Goal: Task Accomplishment & Management: Complete application form

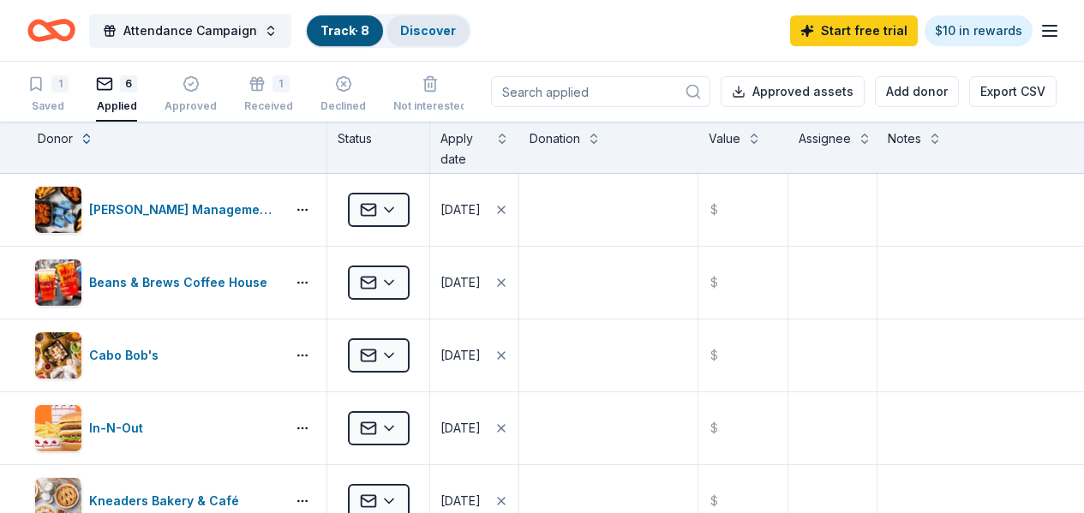
click at [422, 25] on link "Discover" at bounding box center [428, 30] width 56 height 15
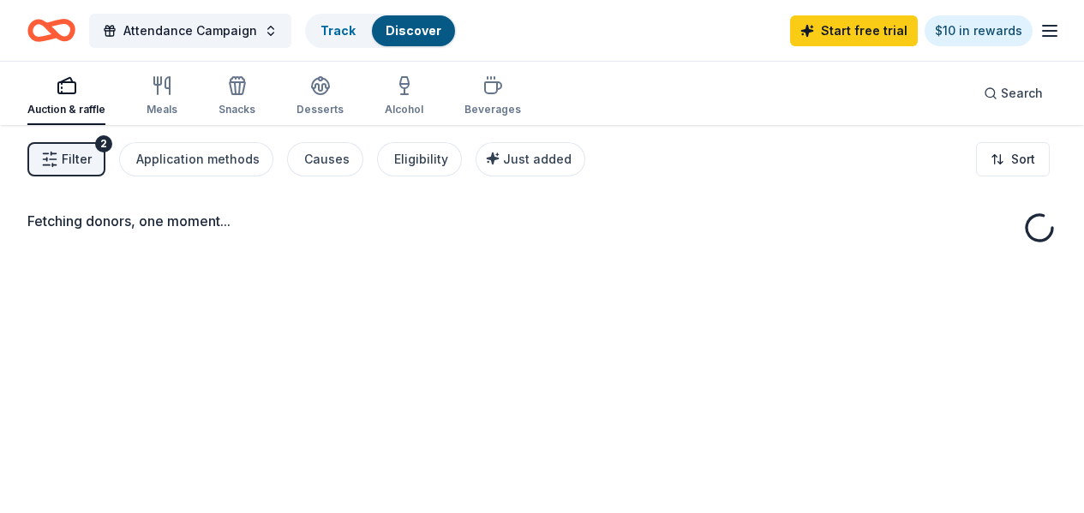
click at [452, 34] on div "Discover" at bounding box center [413, 30] width 83 height 31
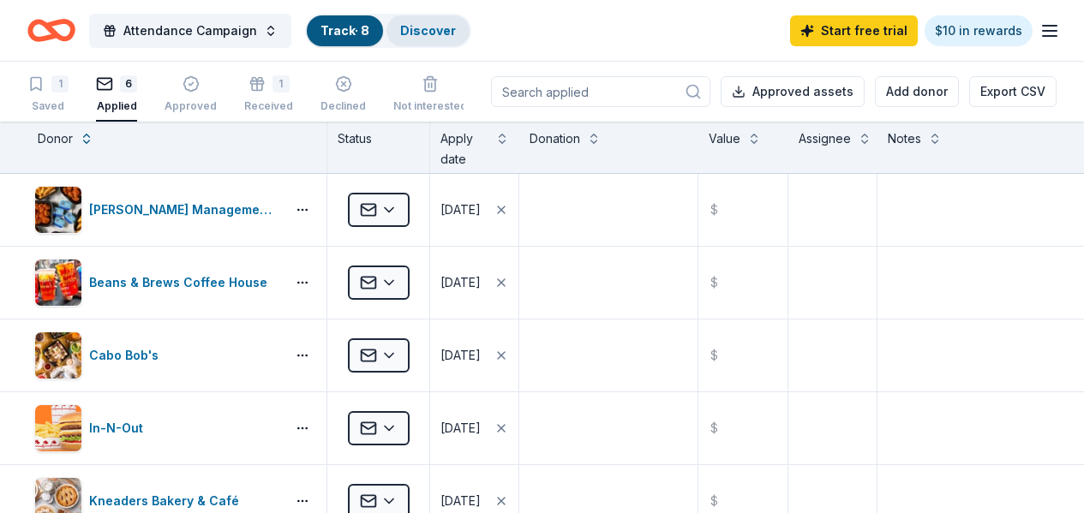
scroll to position [1, 0]
click at [440, 33] on link "Discover" at bounding box center [428, 30] width 56 height 15
click at [75, 32] on icon "Home" at bounding box center [51, 30] width 48 height 40
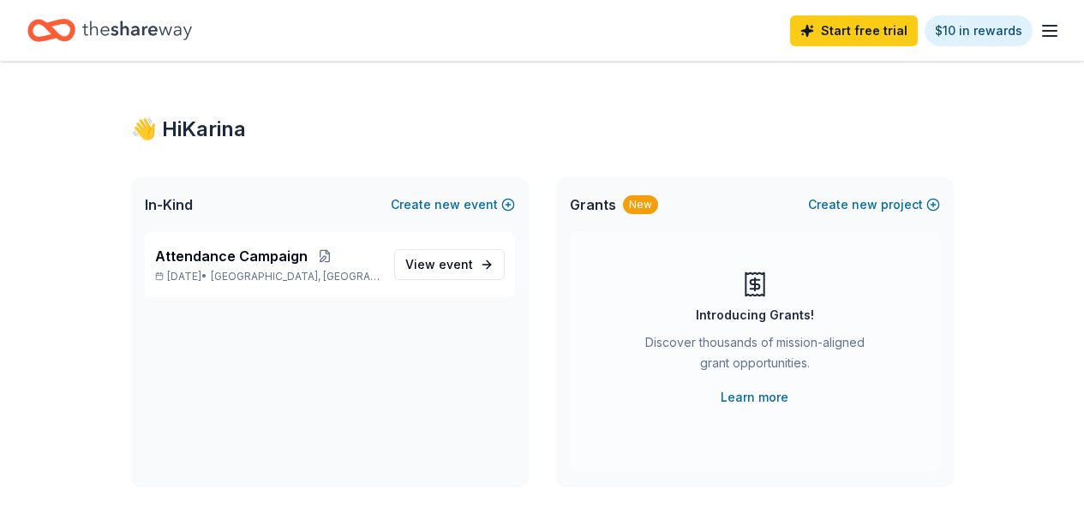
click at [75, 32] on icon "Home" at bounding box center [51, 30] width 48 height 40
click at [462, 277] on link "View event" at bounding box center [449, 264] width 111 height 31
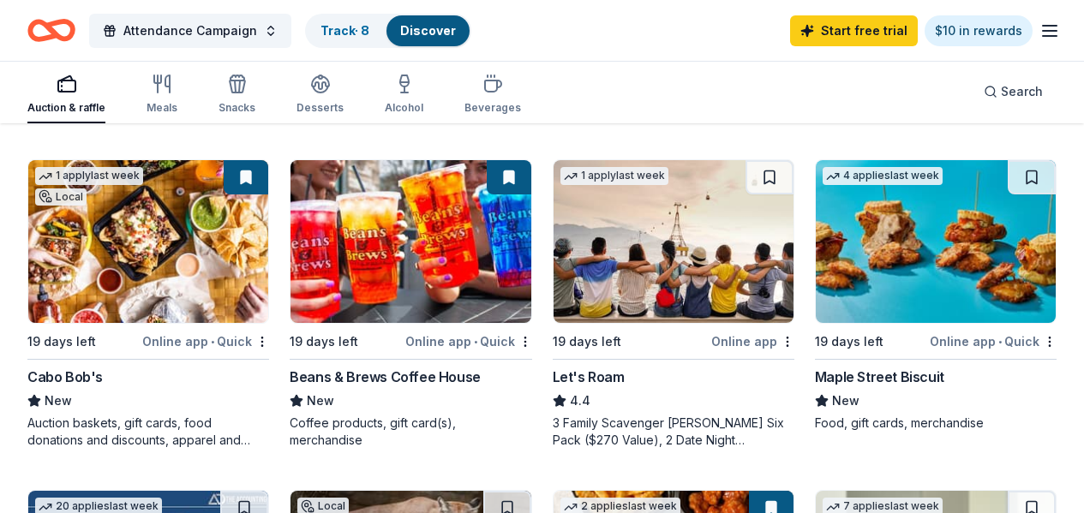
scroll to position [485, 0]
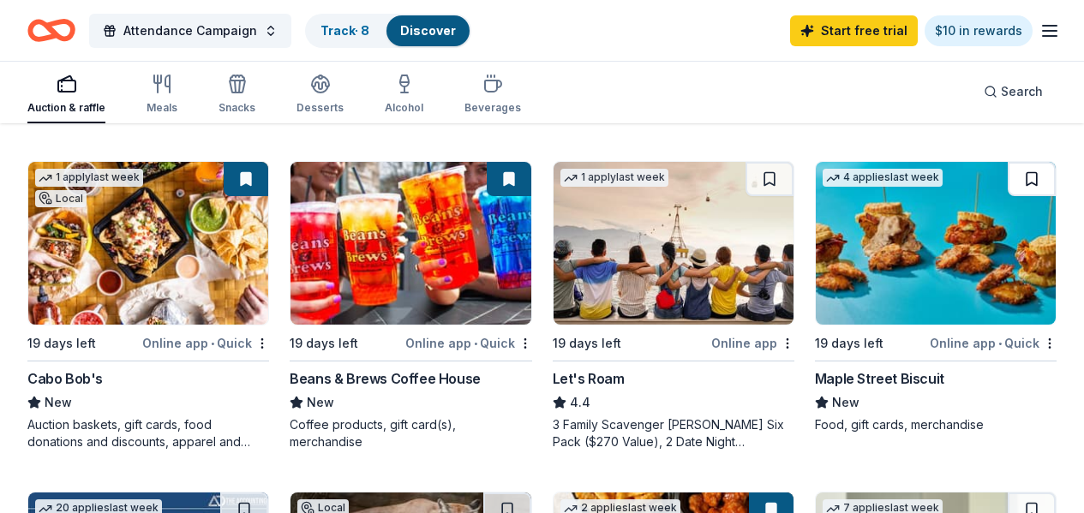
click at [1008, 195] on button at bounding box center [1032, 179] width 48 height 34
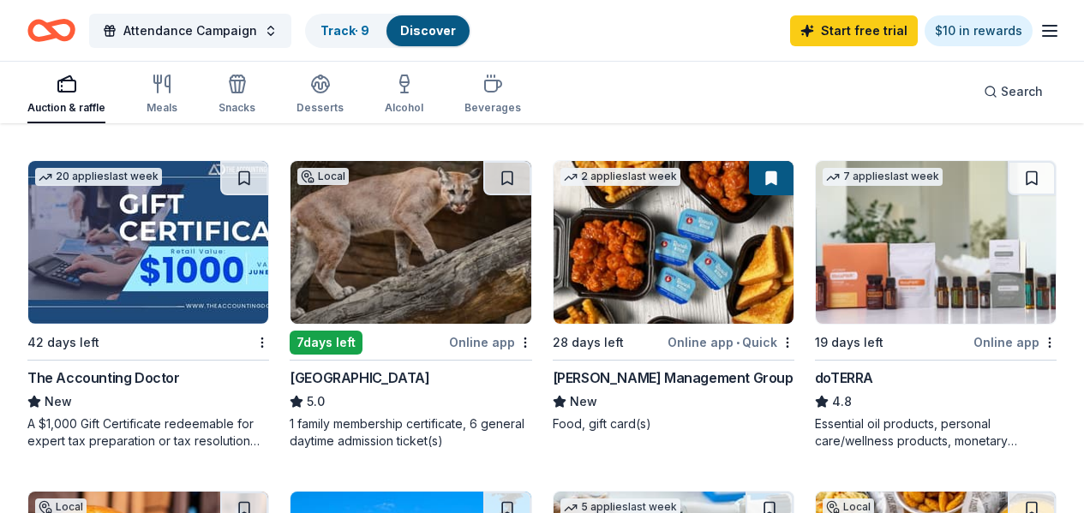
scroll to position [818, 0]
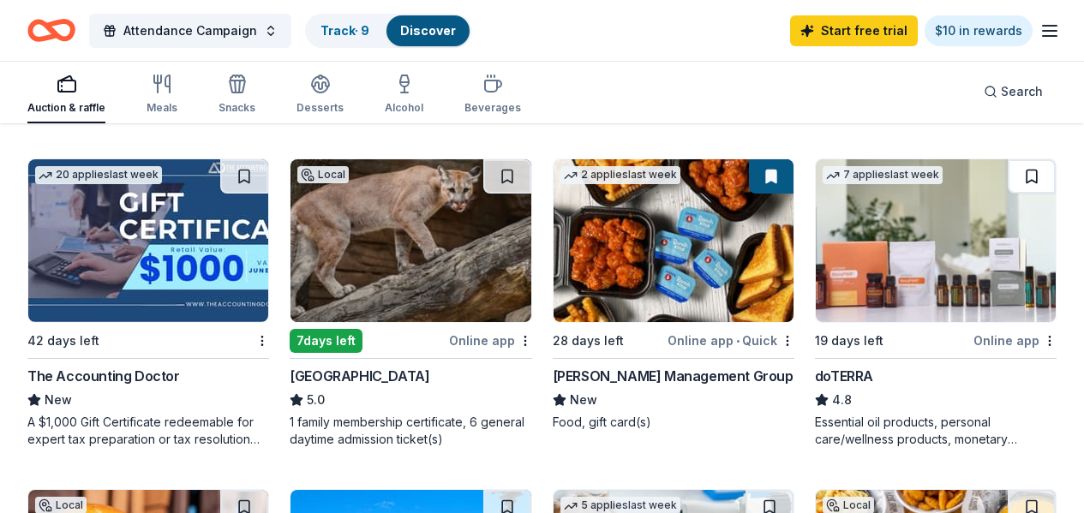
click at [1008, 189] on button at bounding box center [1032, 176] width 48 height 34
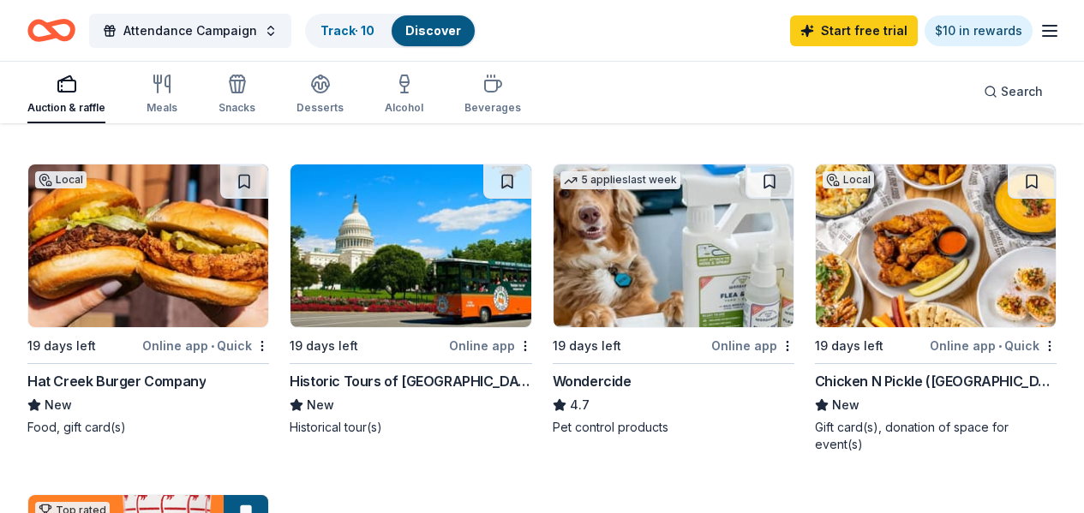
scroll to position [1146, 0]
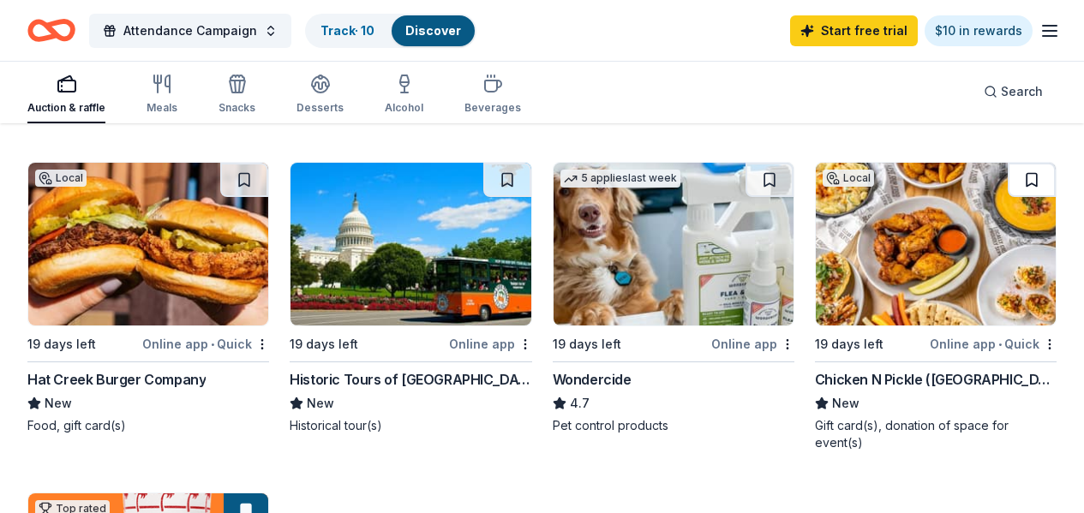
click at [1008, 197] on button at bounding box center [1032, 180] width 48 height 34
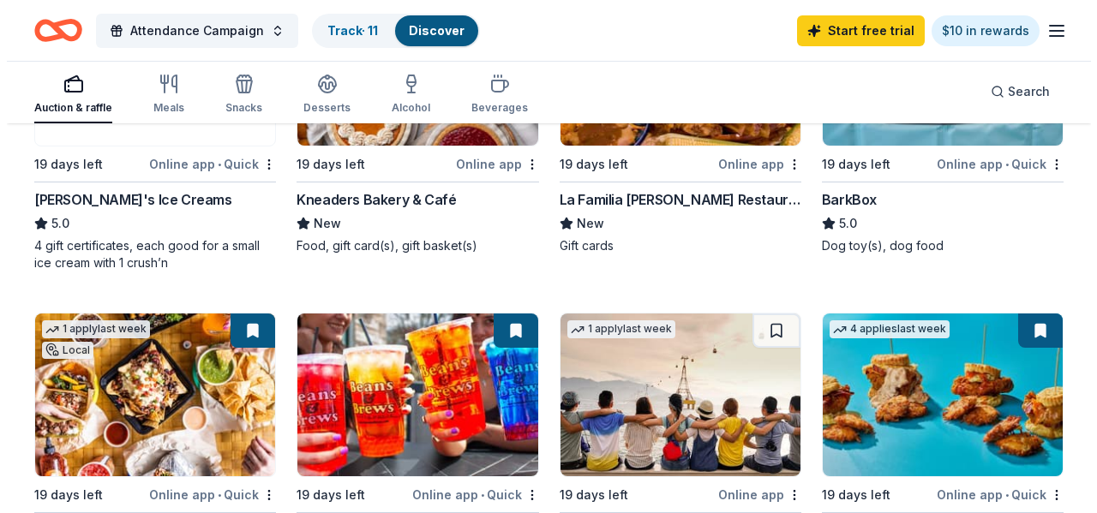
scroll to position [0, 0]
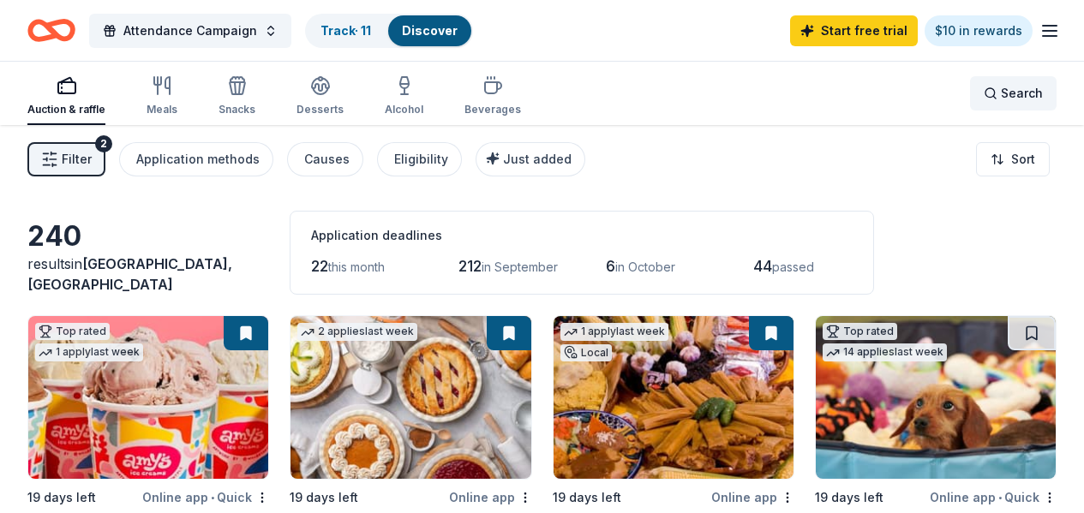
click at [984, 94] on div "Search" at bounding box center [1013, 93] width 59 height 21
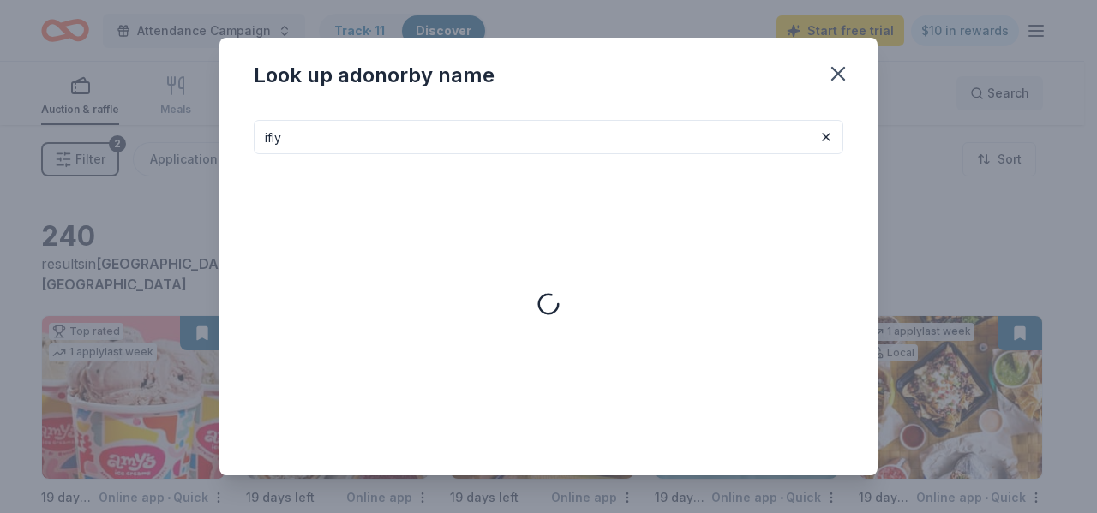
type input "ifly"
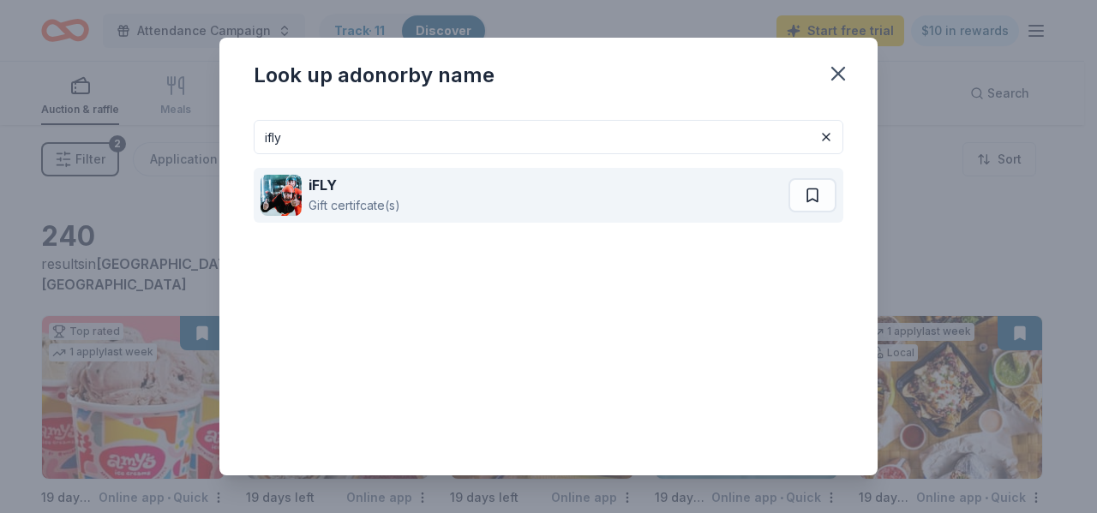
click at [341, 178] on div "iFLY" at bounding box center [354, 185] width 92 height 21
click at [410, 183] on div "iFLY Gift certifcate(s)" at bounding box center [524, 195] width 528 height 55
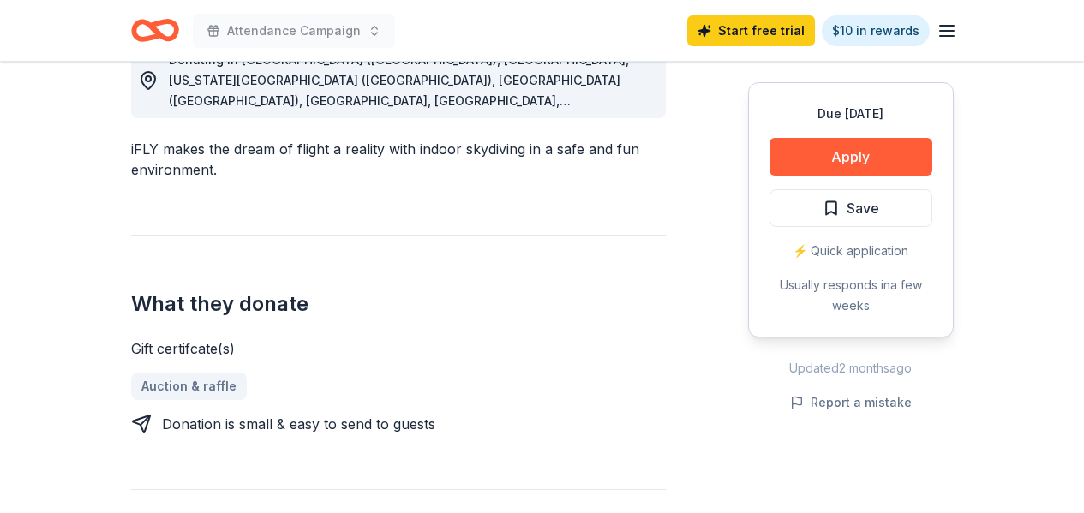
scroll to position [484, 0]
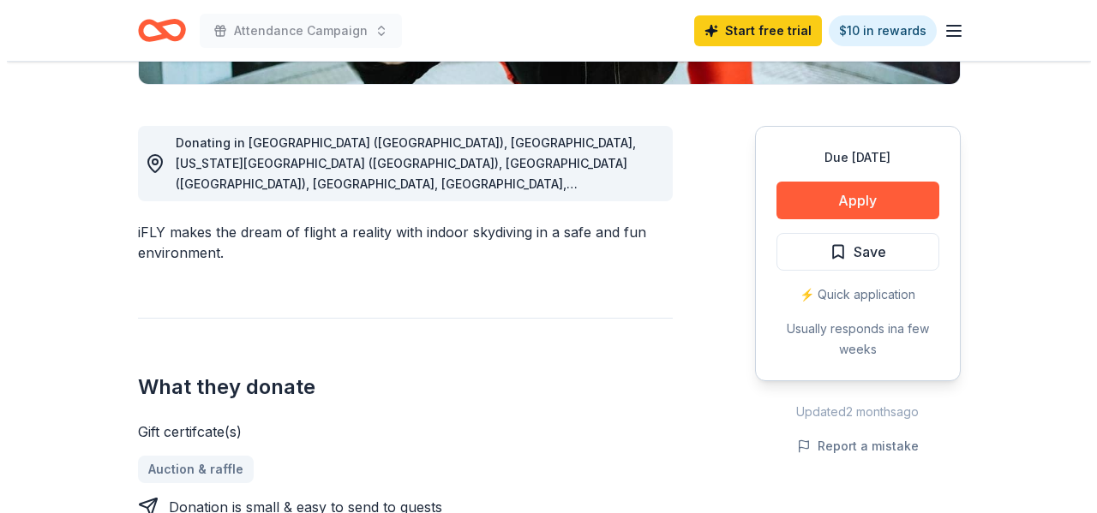
scroll to position [438, 0]
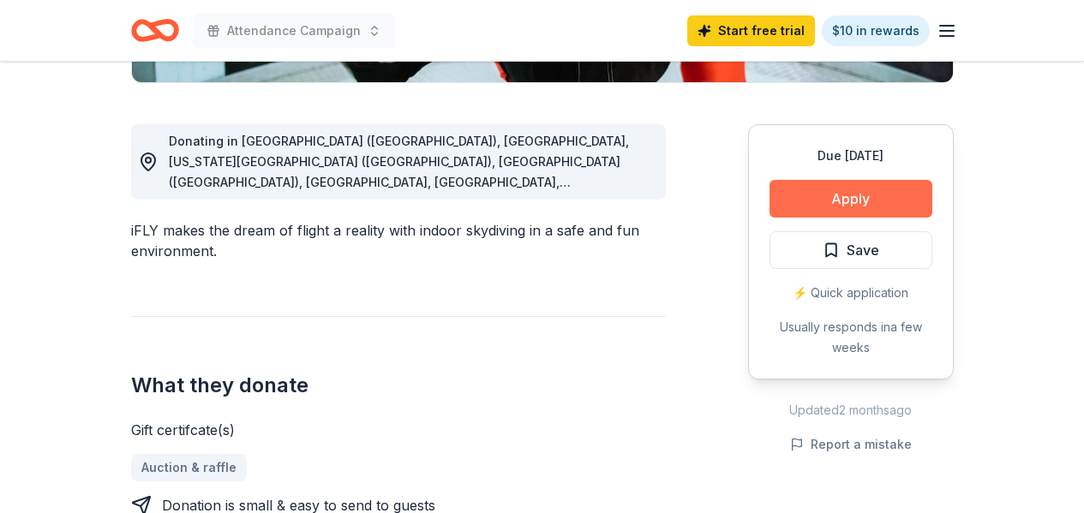
click at [878, 189] on button "Apply" at bounding box center [850, 199] width 163 height 38
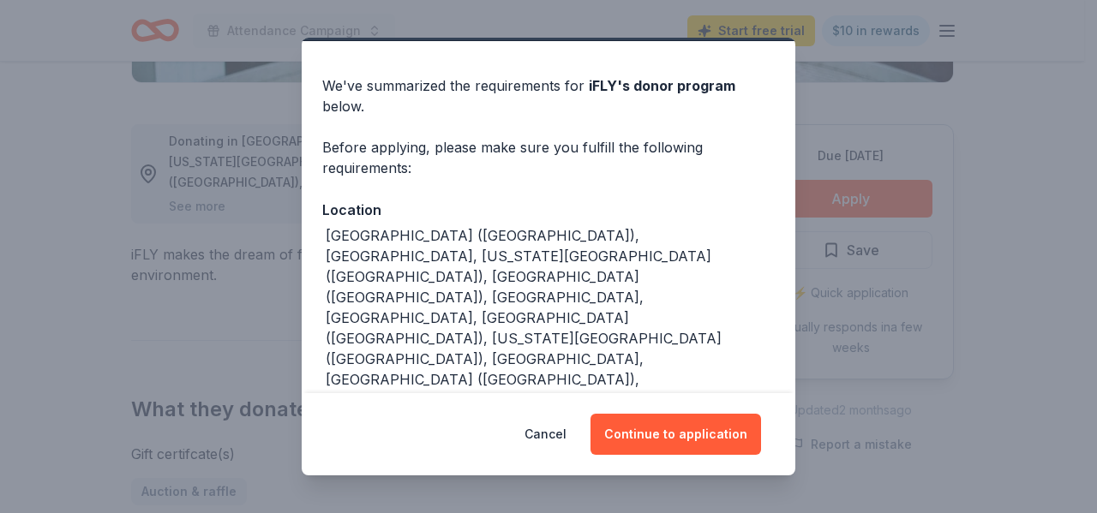
scroll to position [95, 0]
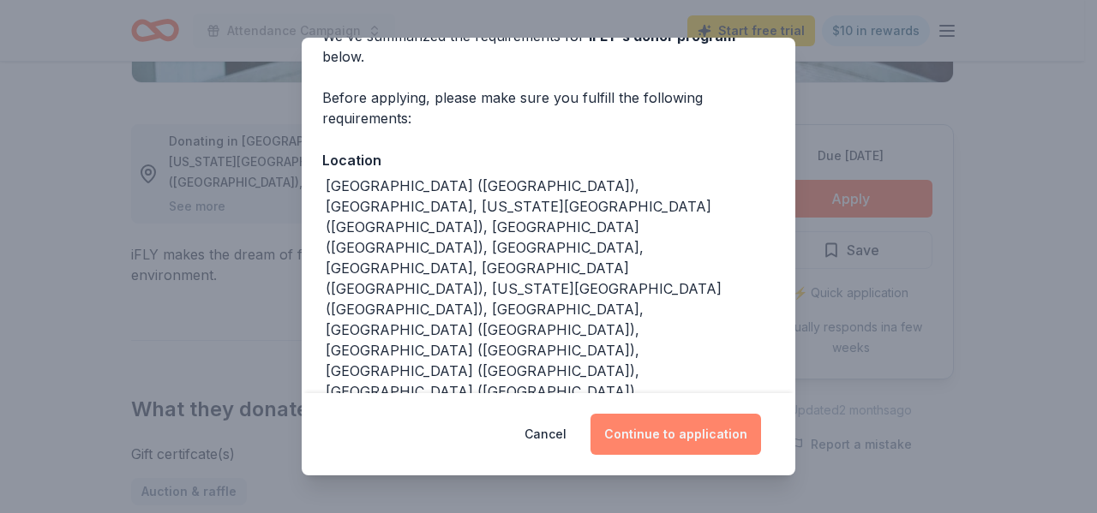
click at [654, 425] on button "Continue to application" at bounding box center [675, 434] width 171 height 41
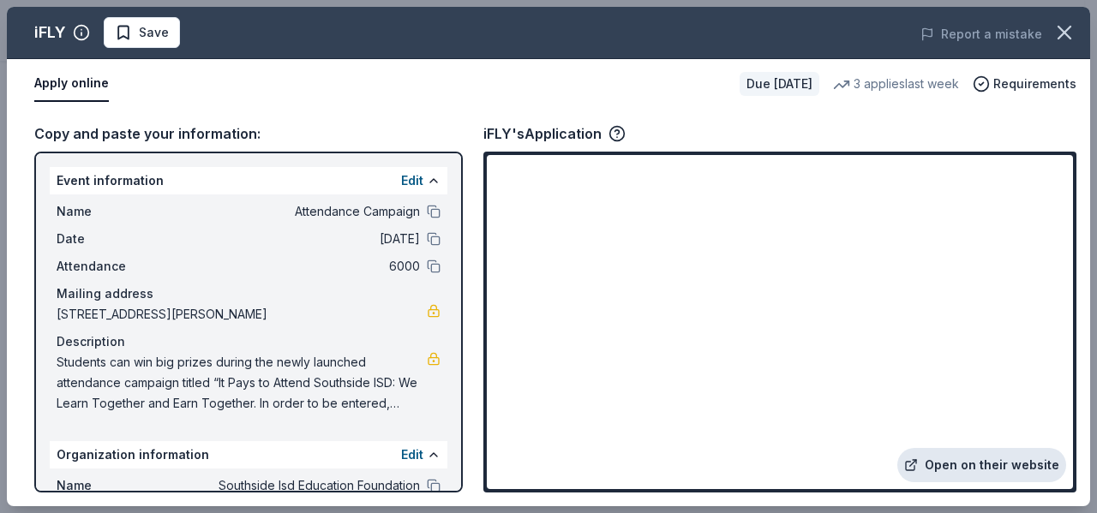
click at [1003, 461] on link "Open on their website" at bounding box center [981, 465] width 169 height 34
